Goal: Information Seeking & Learning: Learn about a topic

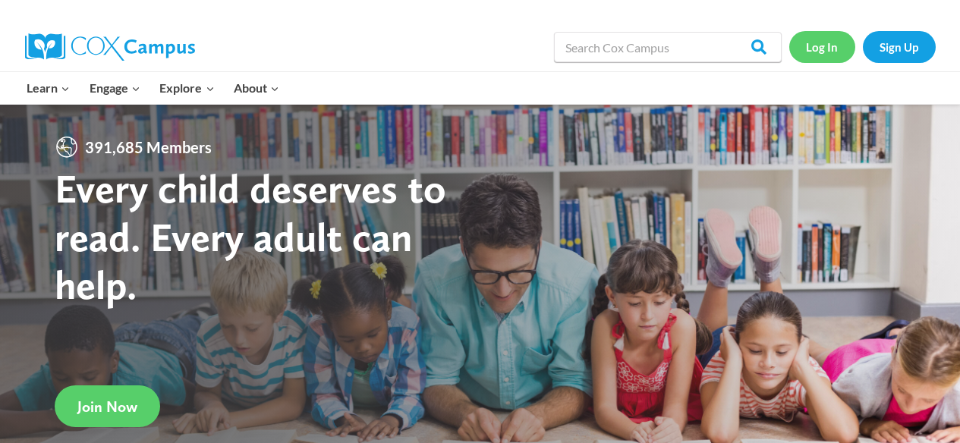
click at [821, 55] on link "Log In" at bounding box center [822, 46] width 66 height 31
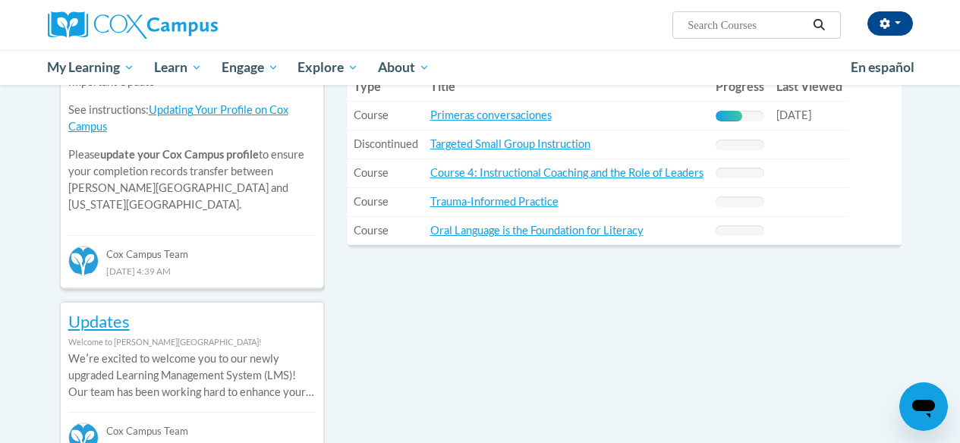
scroll to position [590, 0]
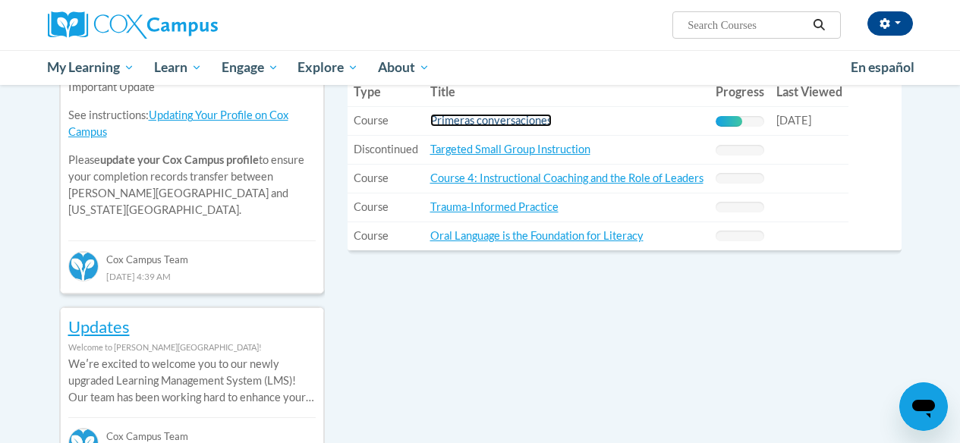
click at [509, 124] on link "Primeras conversaciones" at bounding box center [490, 120] width 121 height 13
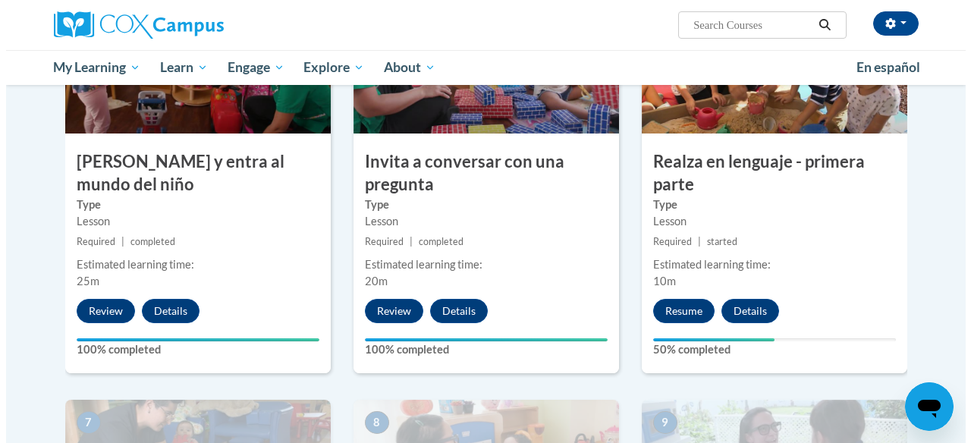
scroll to position [835, 0]
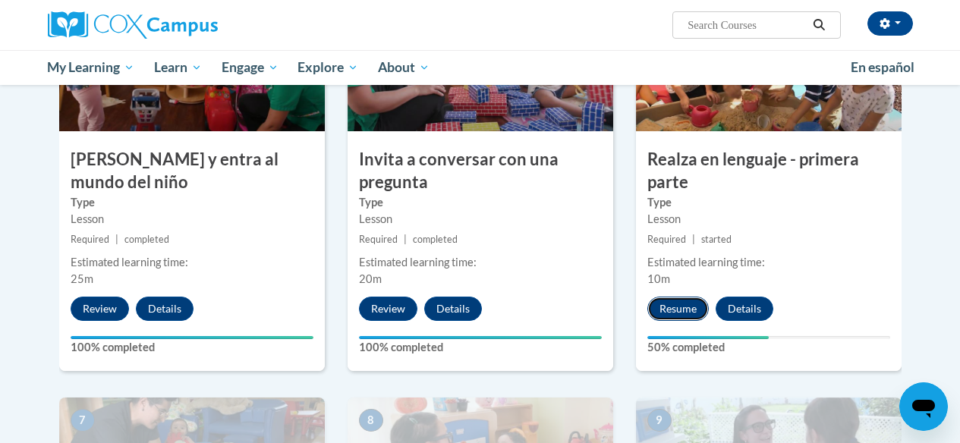
click at [689, 308] on button "Resume" at bounding box center [677, 309] width 61 height 24
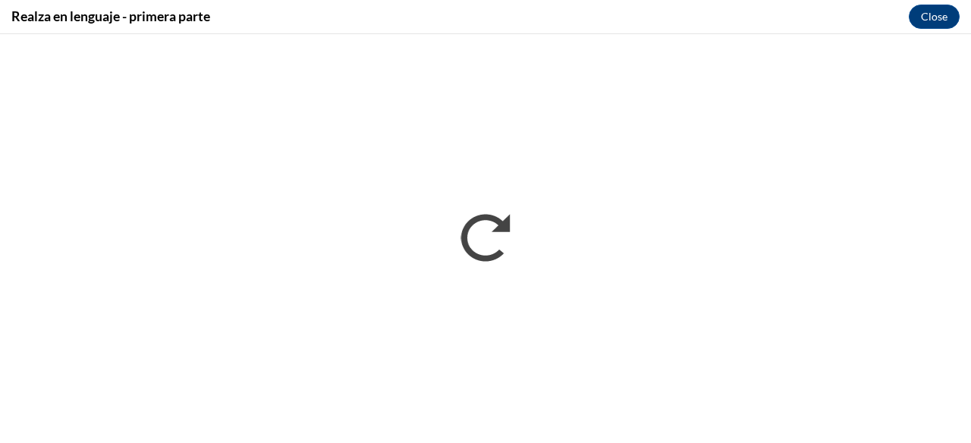
scroll to position [0, 0]
